Goal: Task Accomplishment & Management: Complete application form

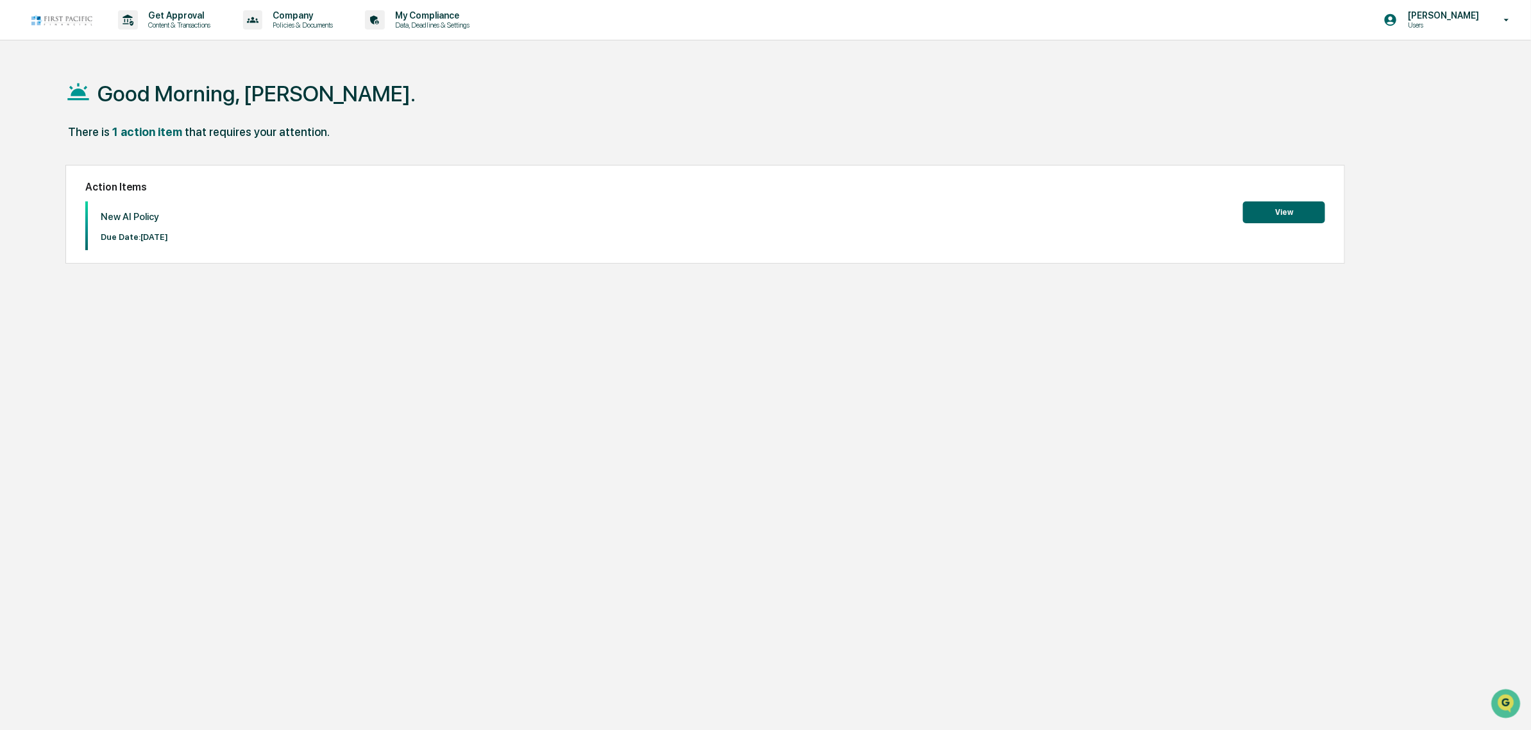
click at [1277, 213] on button "View" at bounding box center [1284, 212] width 82 height 22
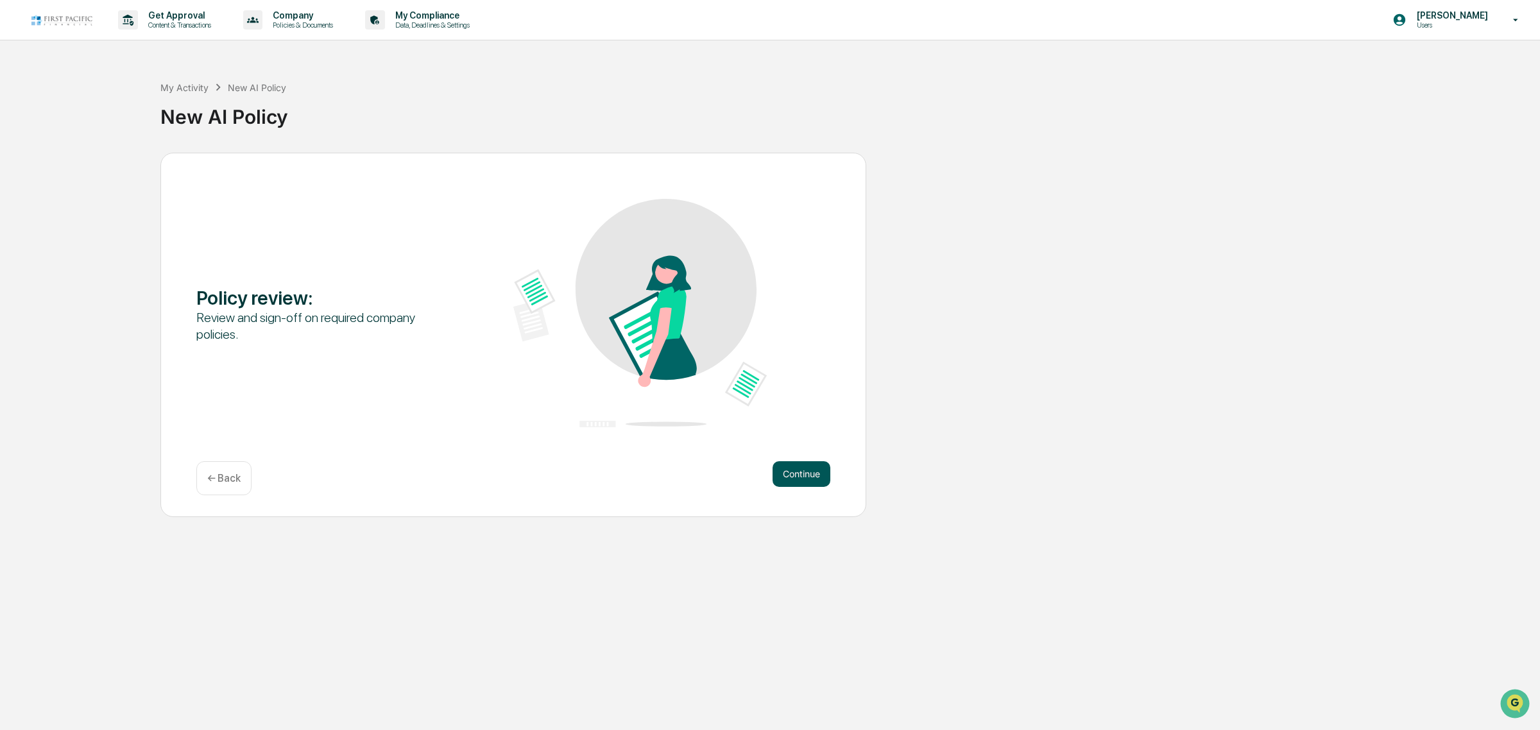
click at [797, 464] on button "Continue" at bounding box center [801, 474] width 58 height 26
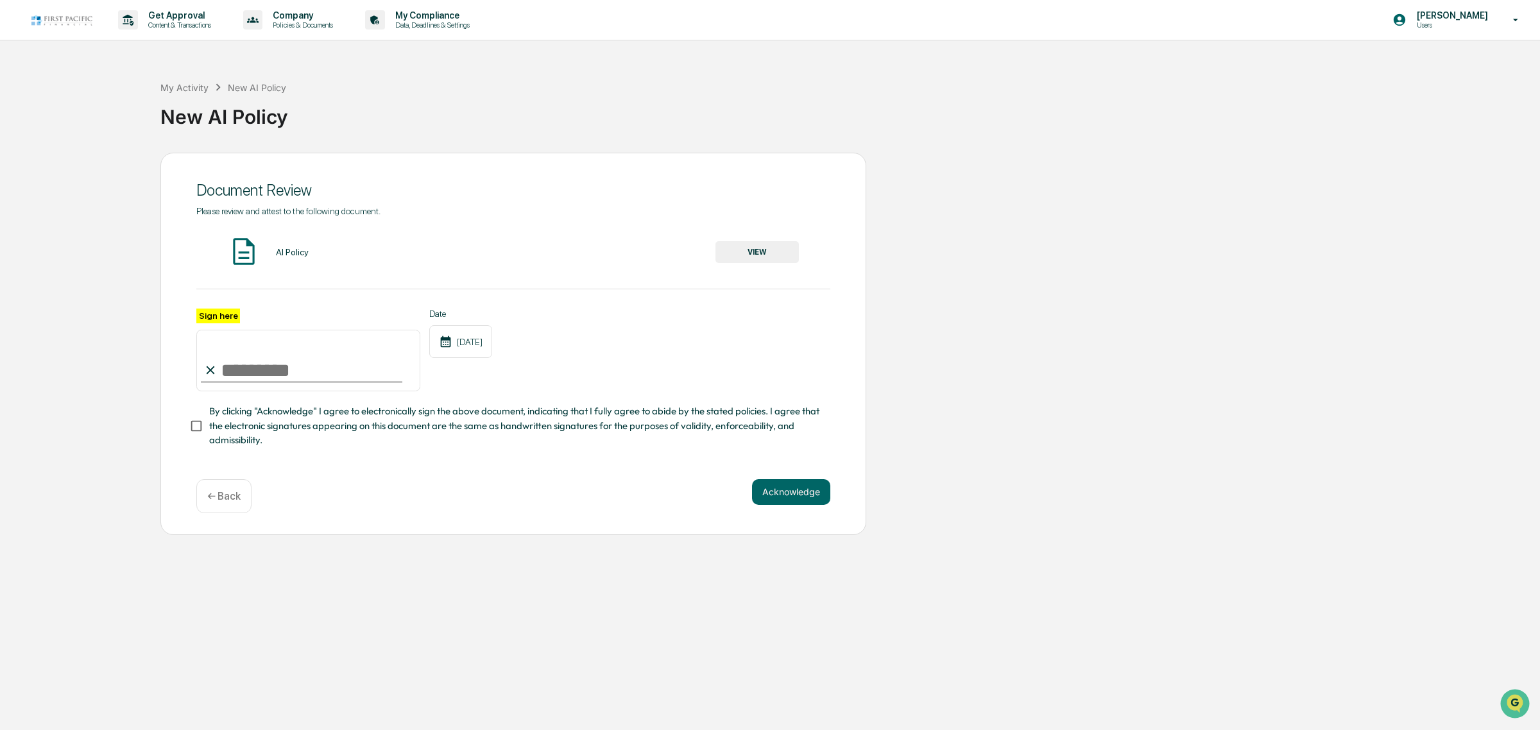
click at [280, 255] on div "AI Policy" at bounding box center [292, 252] width 33 height 10
click at [744, 251] on button "VIEW" at bounding box center [756, 252] width 83 height 22
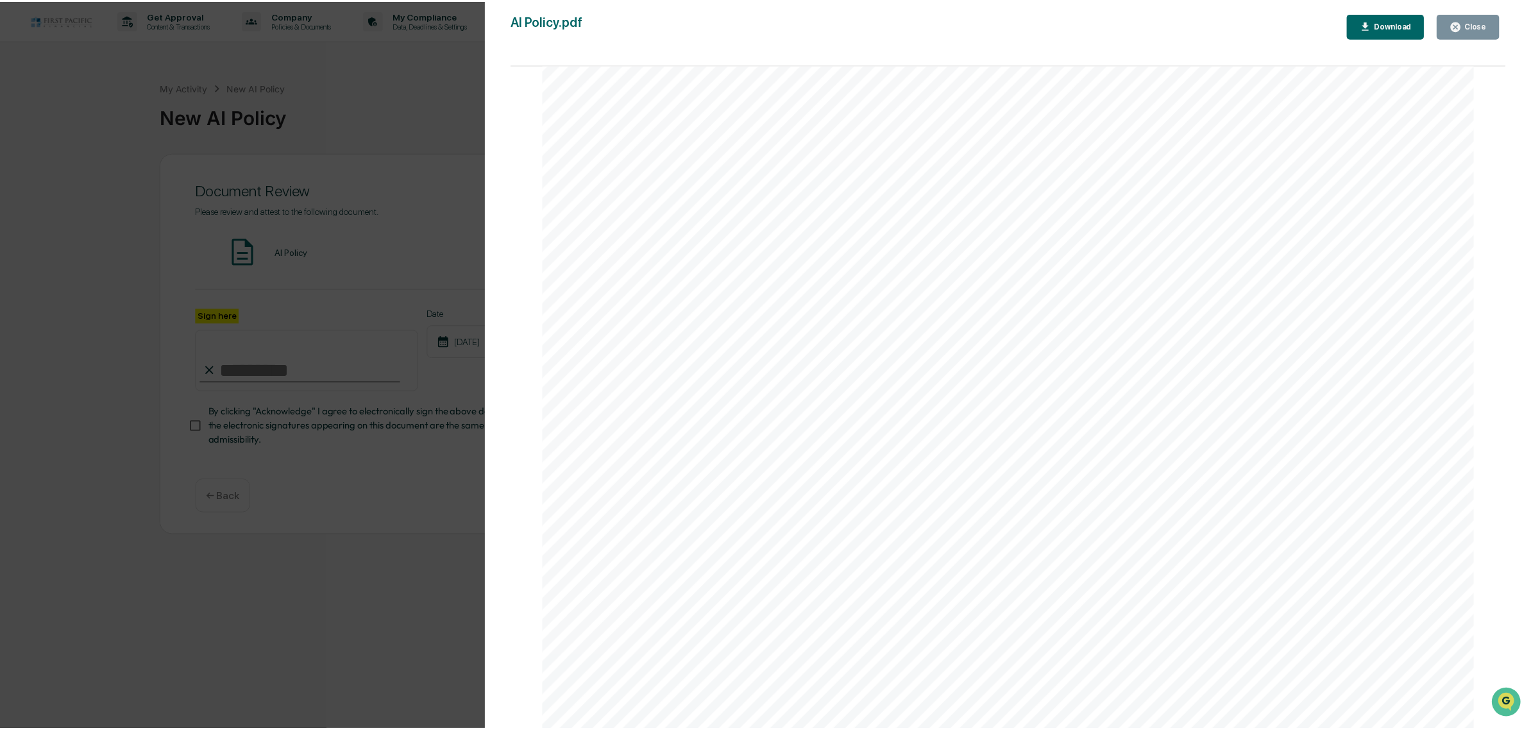
scroll to position [575, 0]
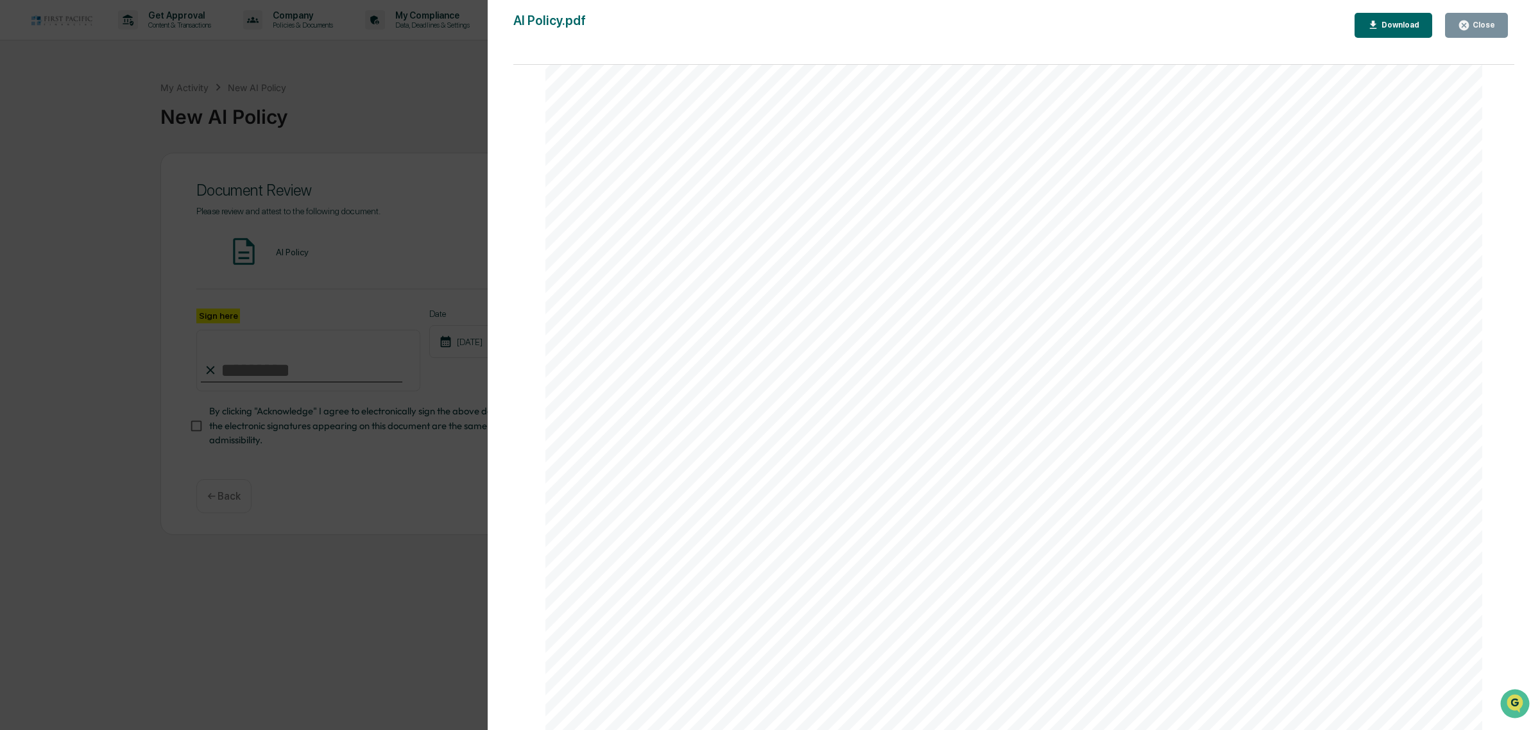
click at [1461, 26] on icon "button" at bounding box center [1464, 26] width 10 height 10
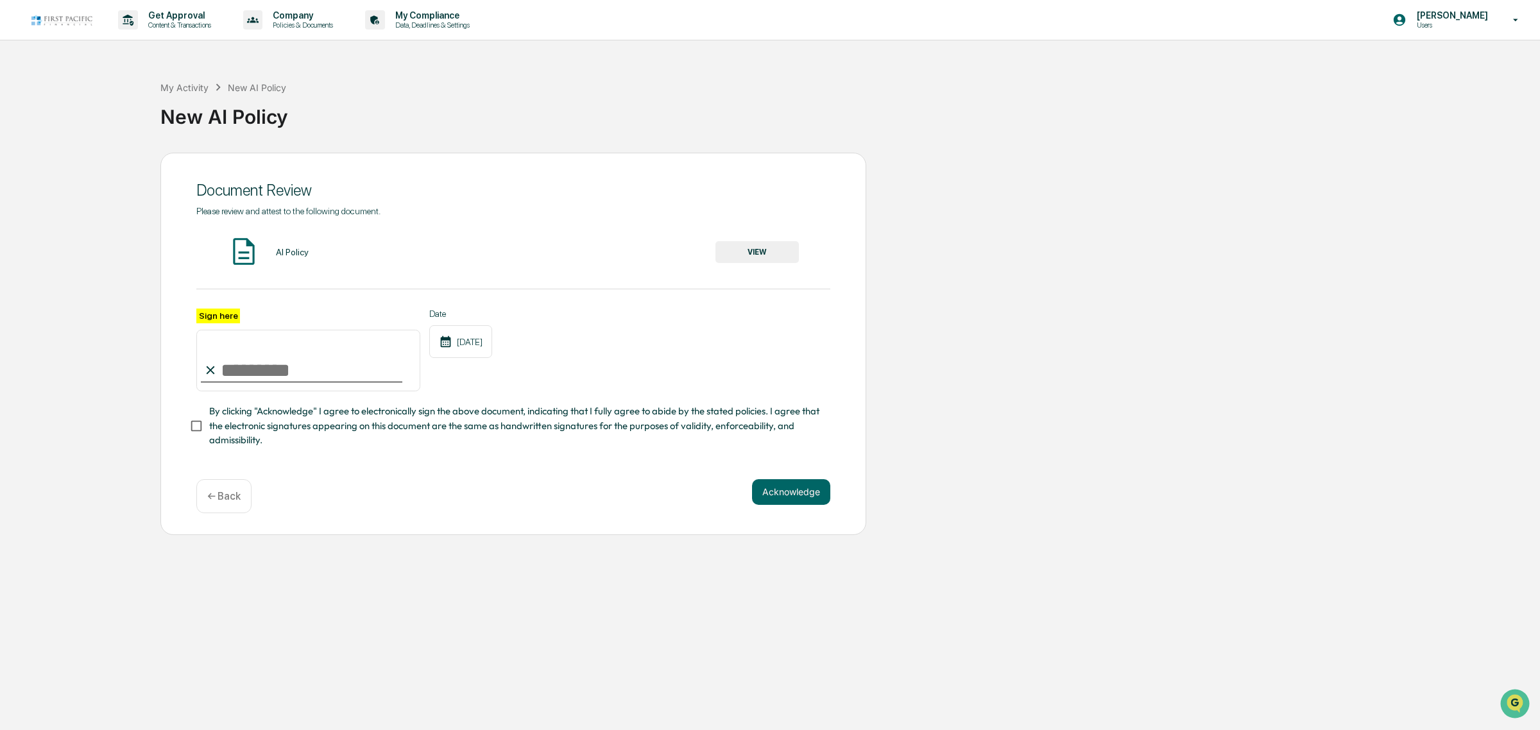
click at [246, 364] on input "Sign here" at bounding box center [308, 361] width 224 height 62
type input "**********"
click at [776, 505] on button "Acknowledge" at bounding box center [791, 492] width 78 height 26
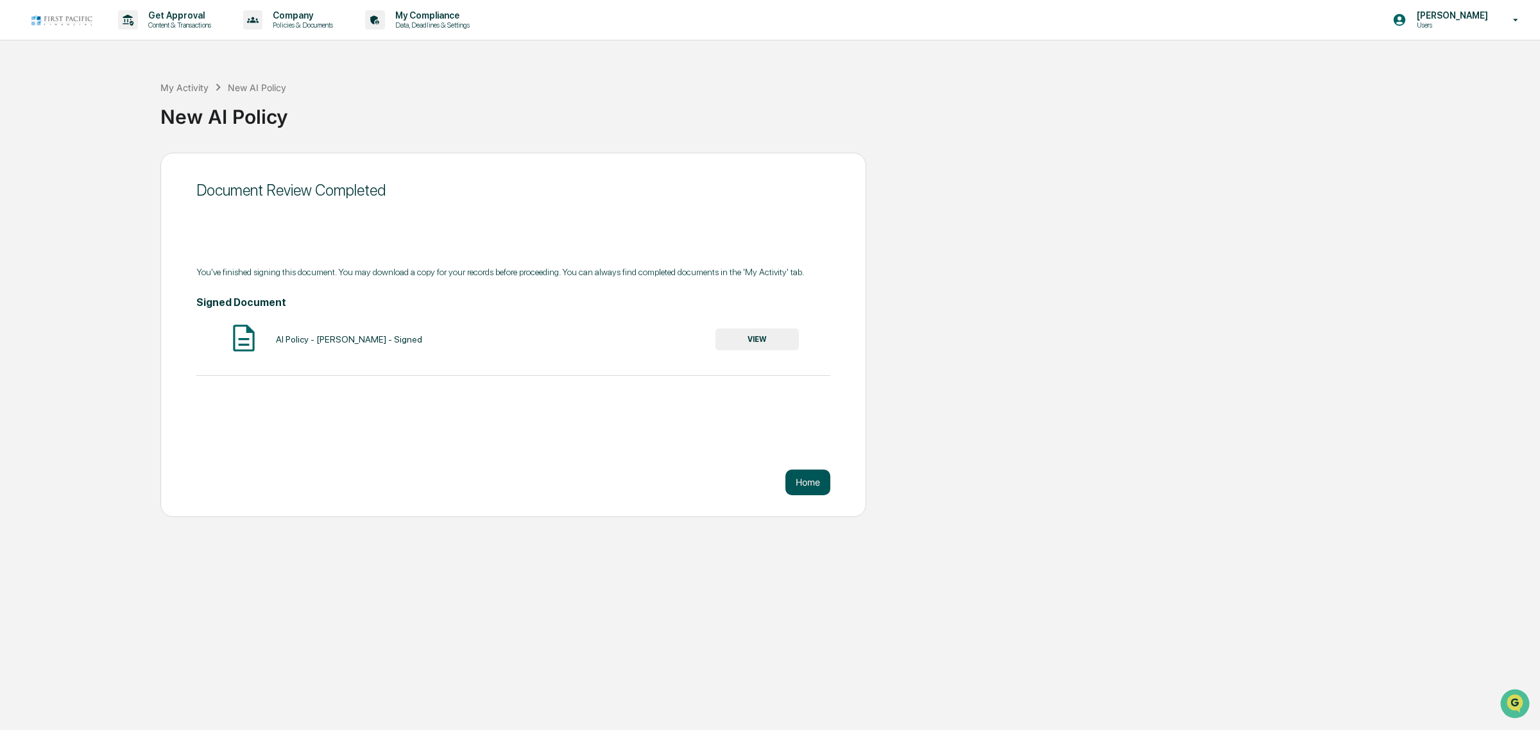
click at [801, 480] on button "Home" at bounding box center [807, 483] width 45 height 26
